Goal: Navigation & Orientation: Find specific page/section

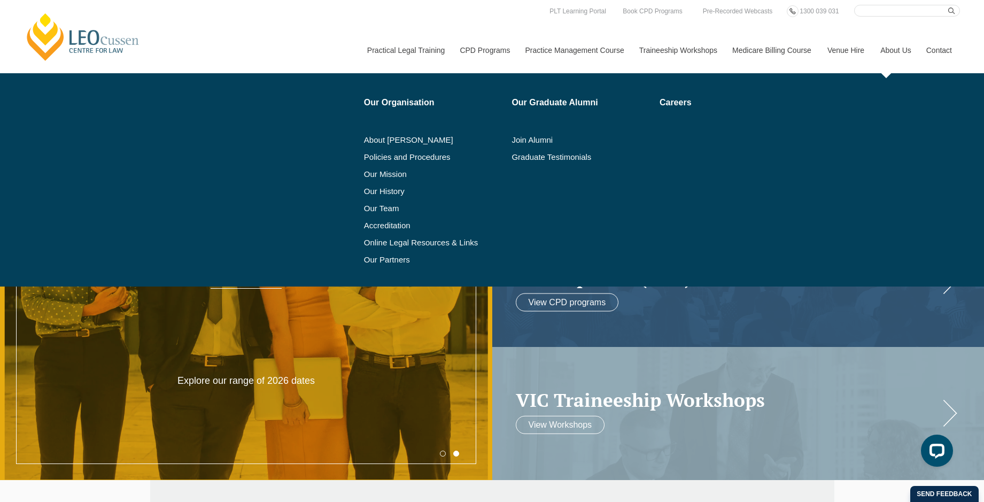
click at [898, 50] on link "About Us" at bounding box center [895, 50] width 46 height 46
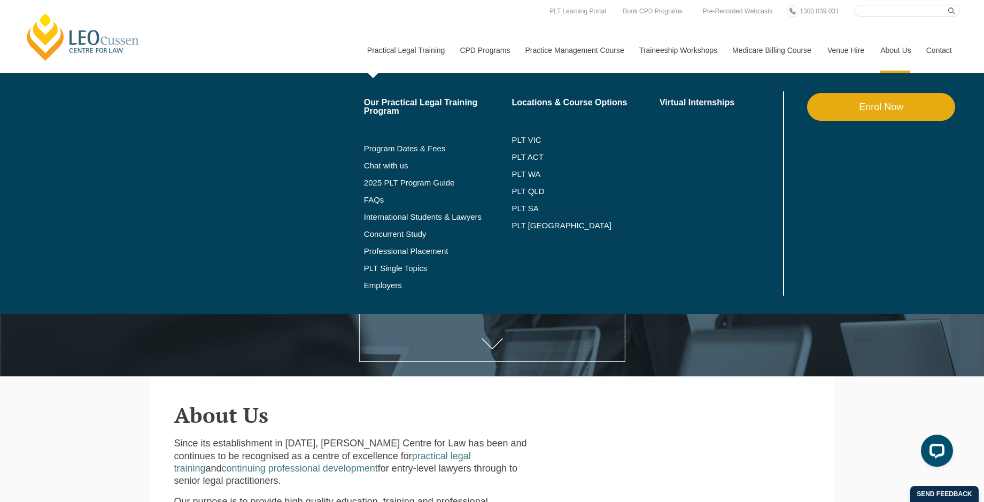
click at [407, 47] on link "Practical Legal Training" at bounding box center [405, 50] width 93 height 46
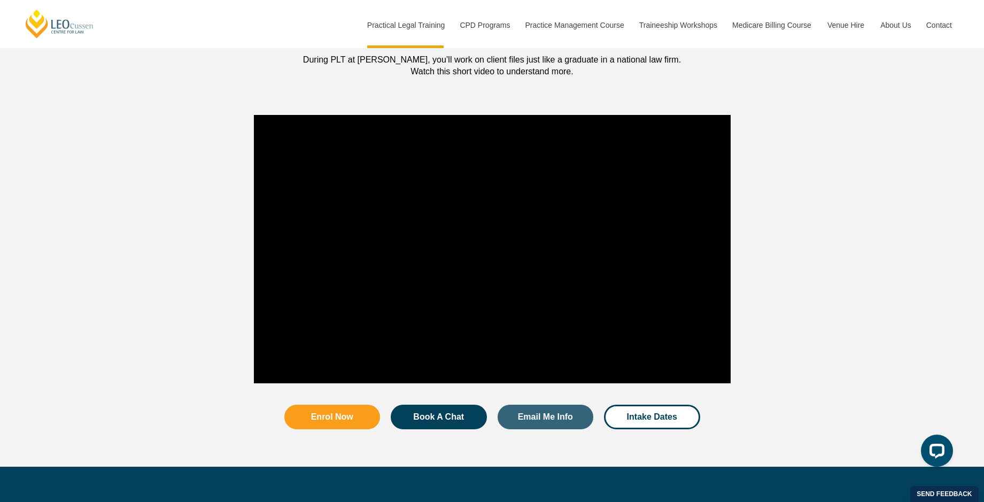
scroll to position [855, 0]
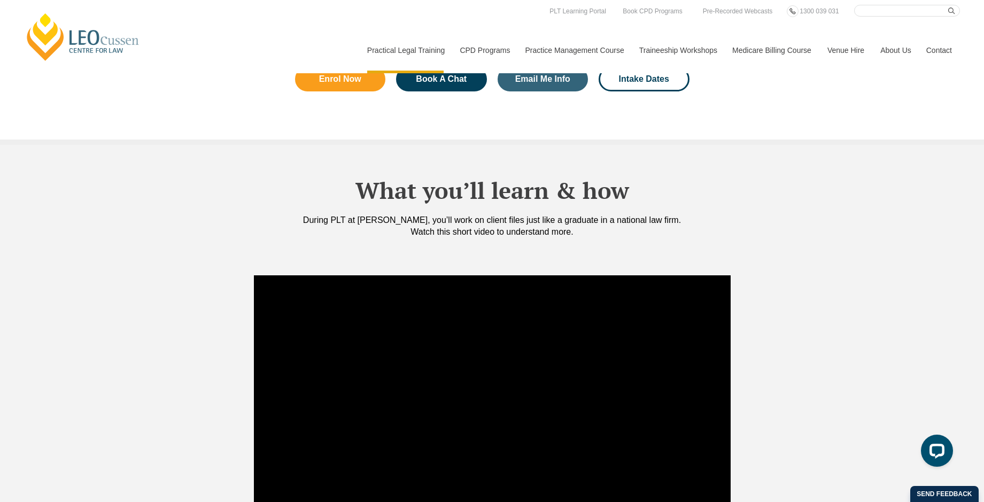
click at [942, 50] on link "Contact" at bounding box center [939, 50] width 42 height 46
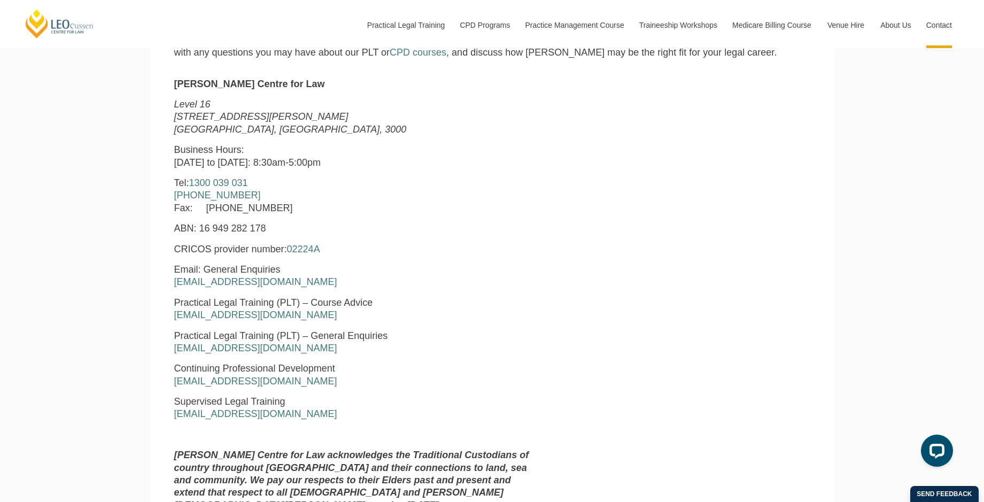
scroll to position [481, 0]
